Goal: Task Accomplishment & Management: Use online tool/utility

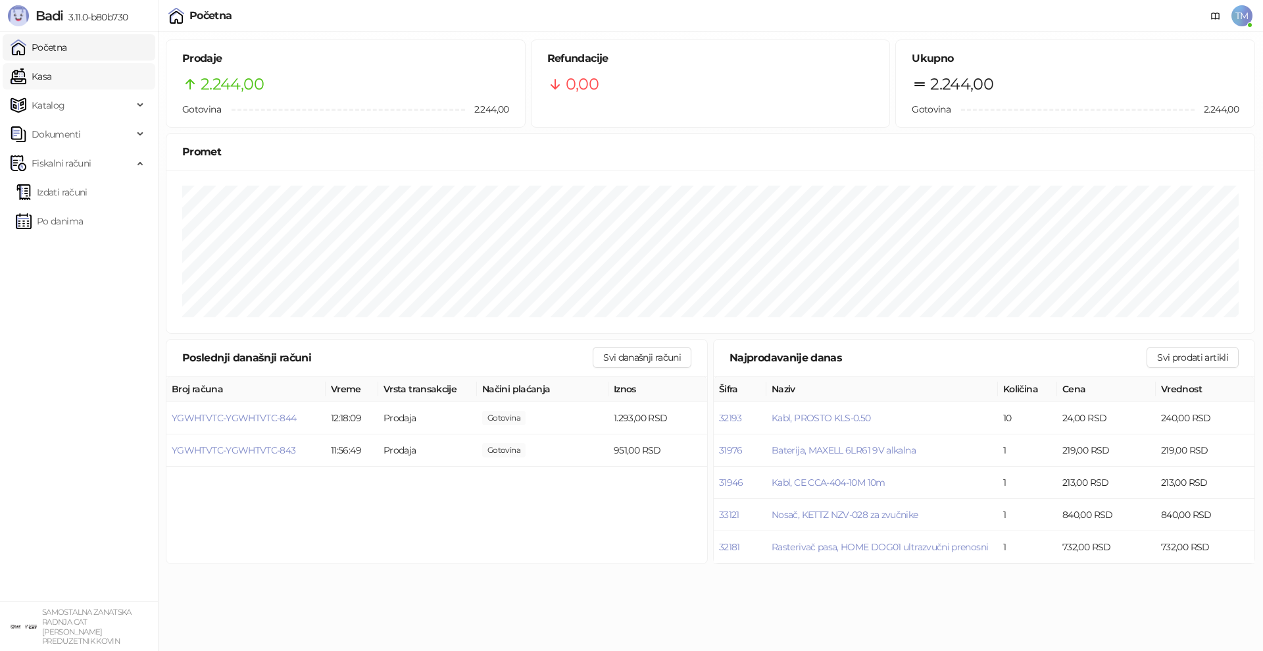
click at [51, 78] on link "Kasa" at bounding box center [31, 76] width 41 height 26
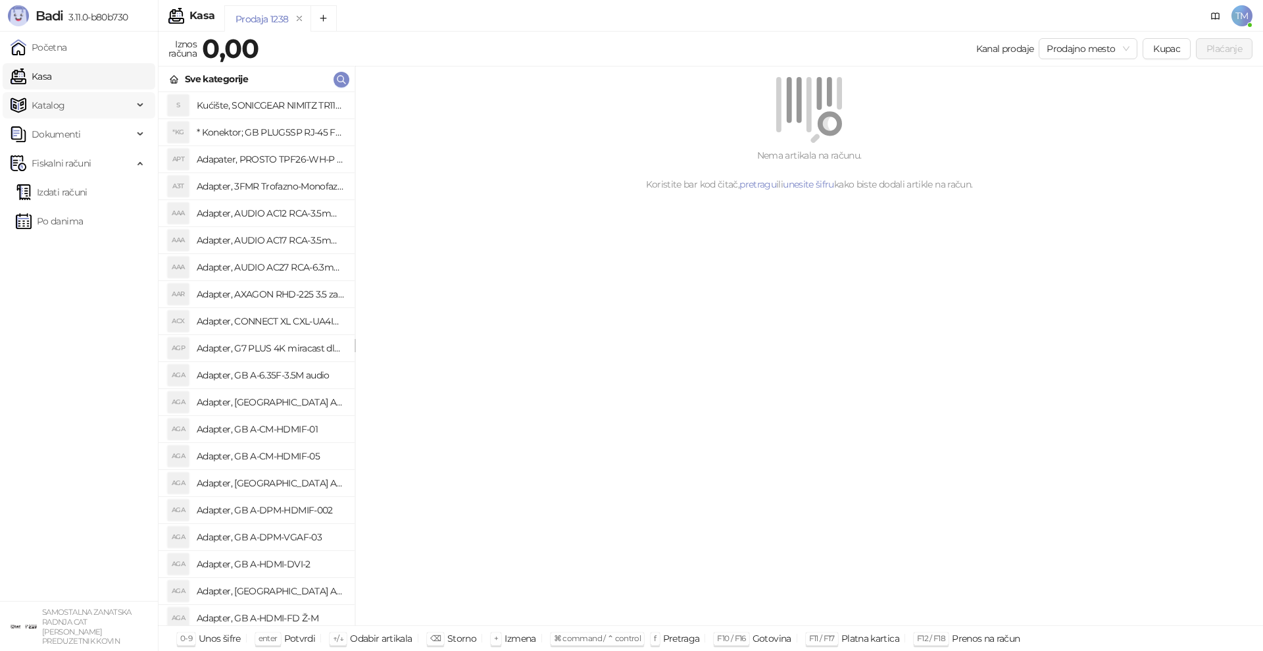
click at [54, 106] on span "Katalog" at bounding box center [49, 105] width 34 height 26
click at [51, 189] on link "Artikli" at bounding box center [39, 192] width 46 height 26
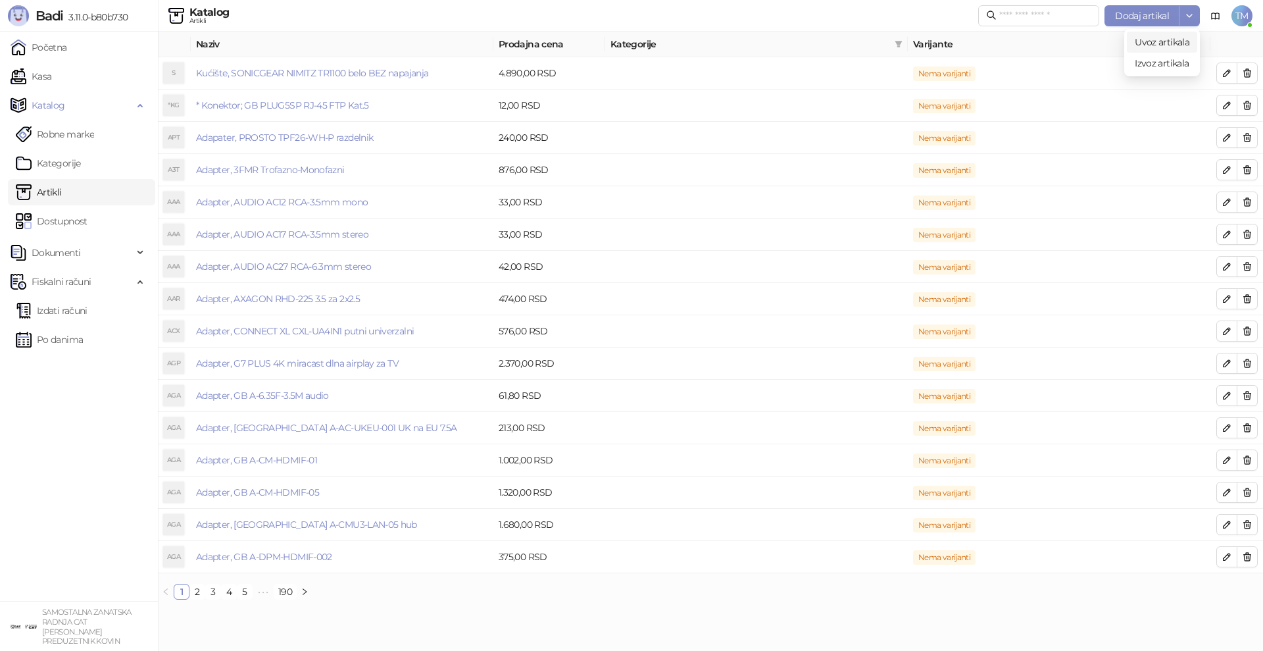
click at [1171, 43] on span "Uvoz artikala" at bounding box center [1162, 42] width 55 height 12
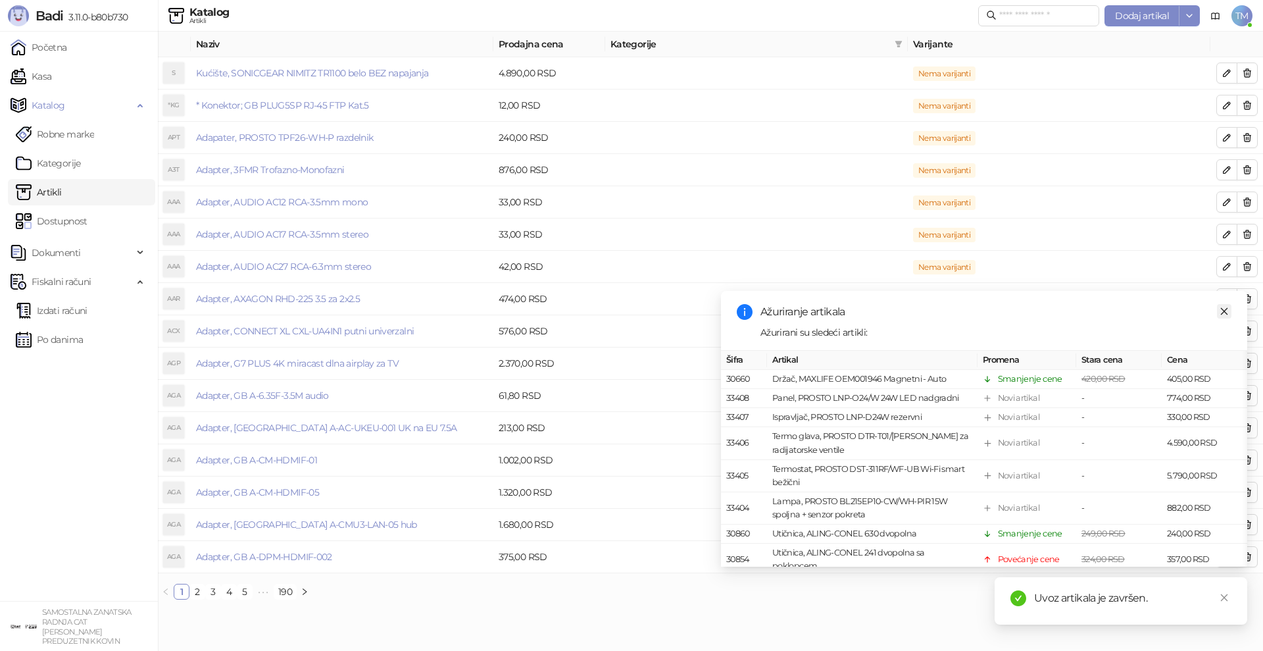
click at [1221, 310] on icon "close" at bounding box center [1223, 311] width 9 height 9
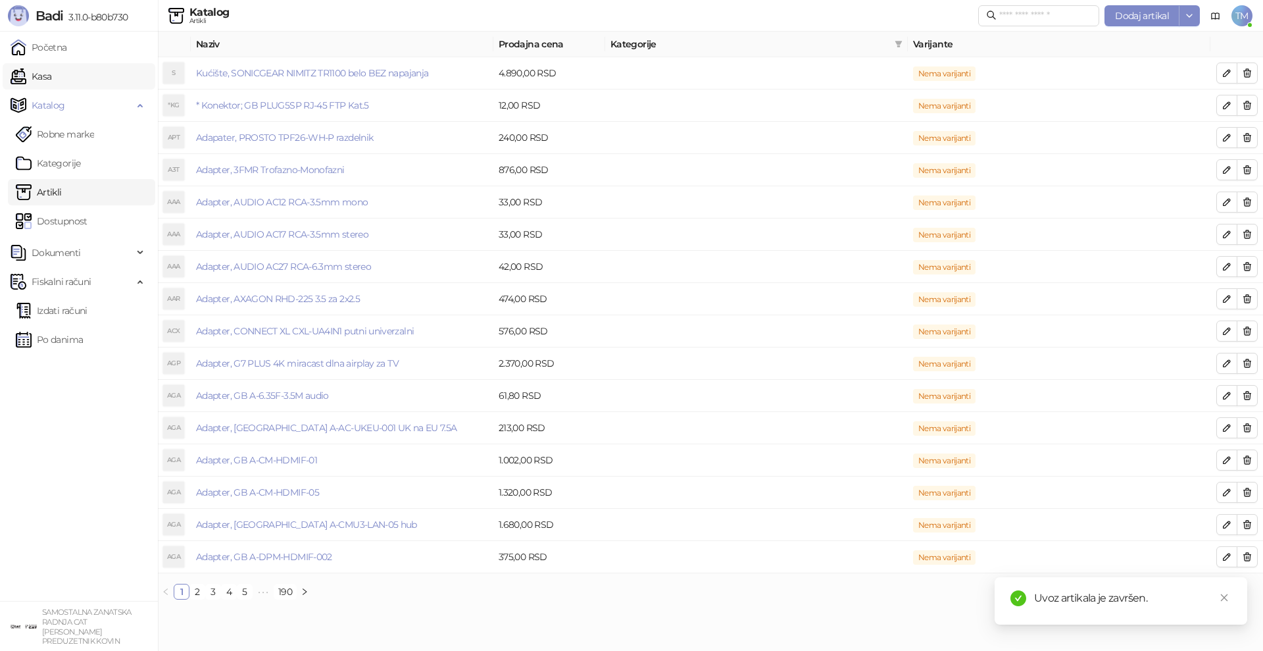
click at [39, 77] on link "Kasa" at bounding box center [31, 76] width 41 height 26
